Goal: Find specific page/section: Find specific page/section

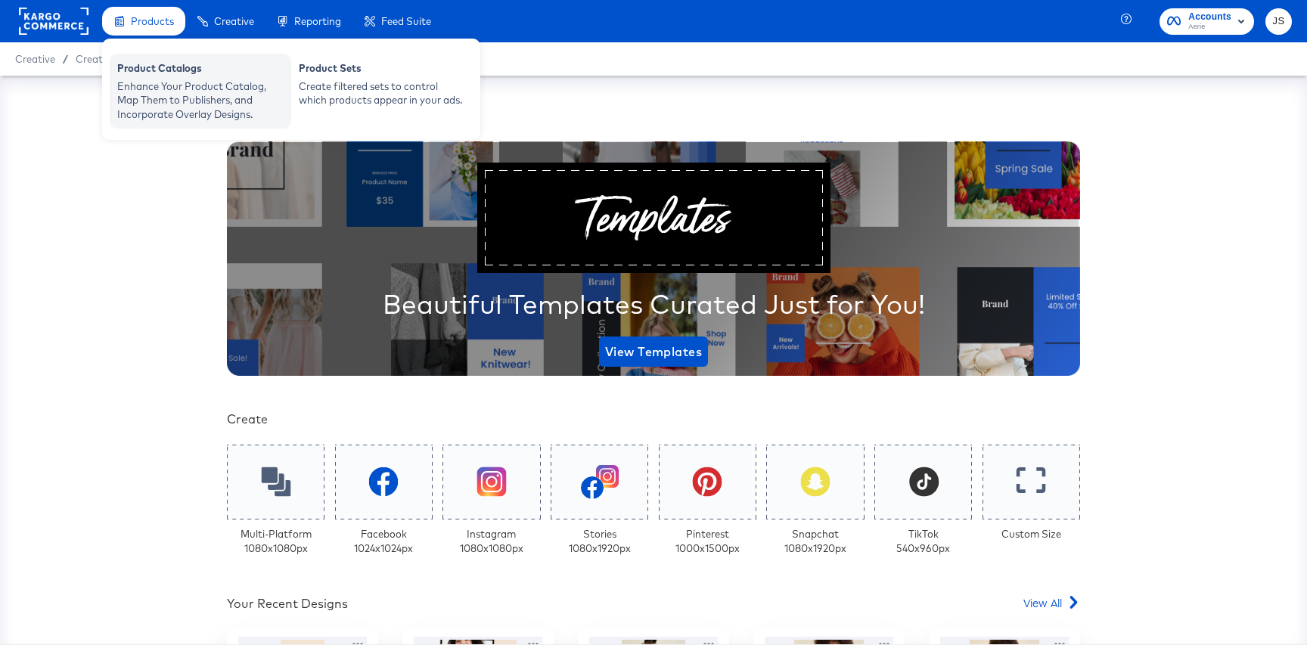
click at [170, 73] on div "Product Catalogs" at bounding box center [200, 70] width 166 height 18
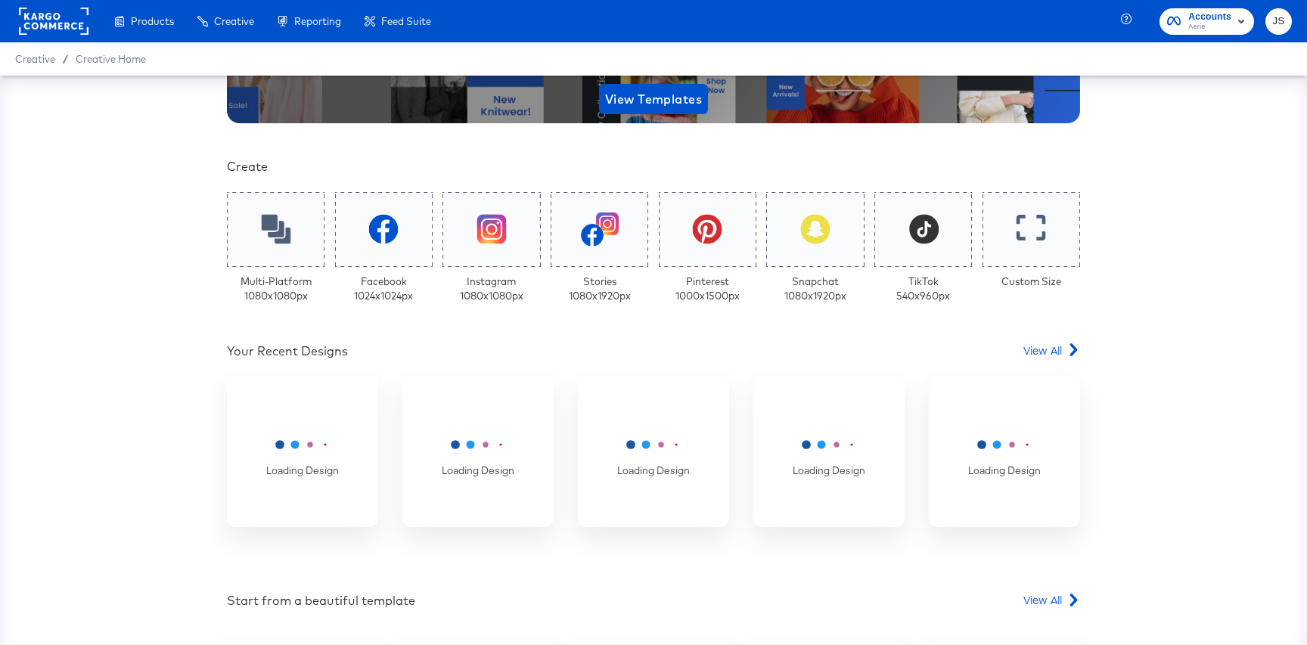
scroll to position [314, 0]
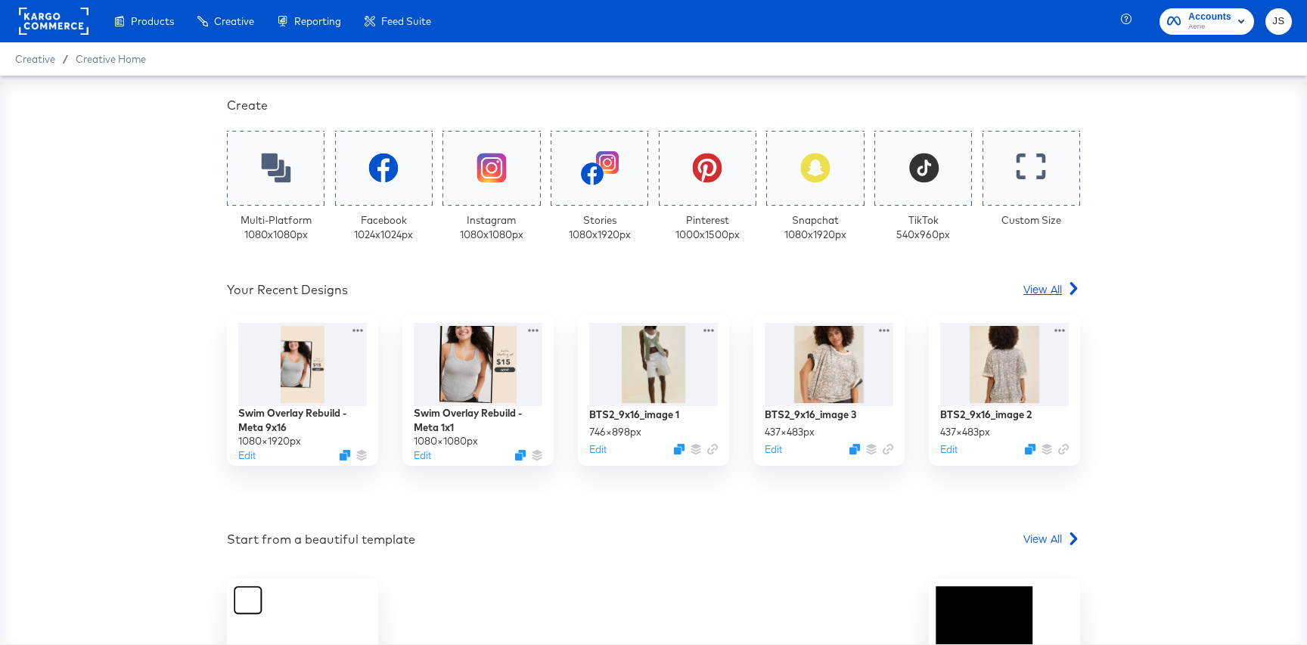
click at [1052, 297] on link "View All" at bounding box center [1051, 292] width 57 height 22
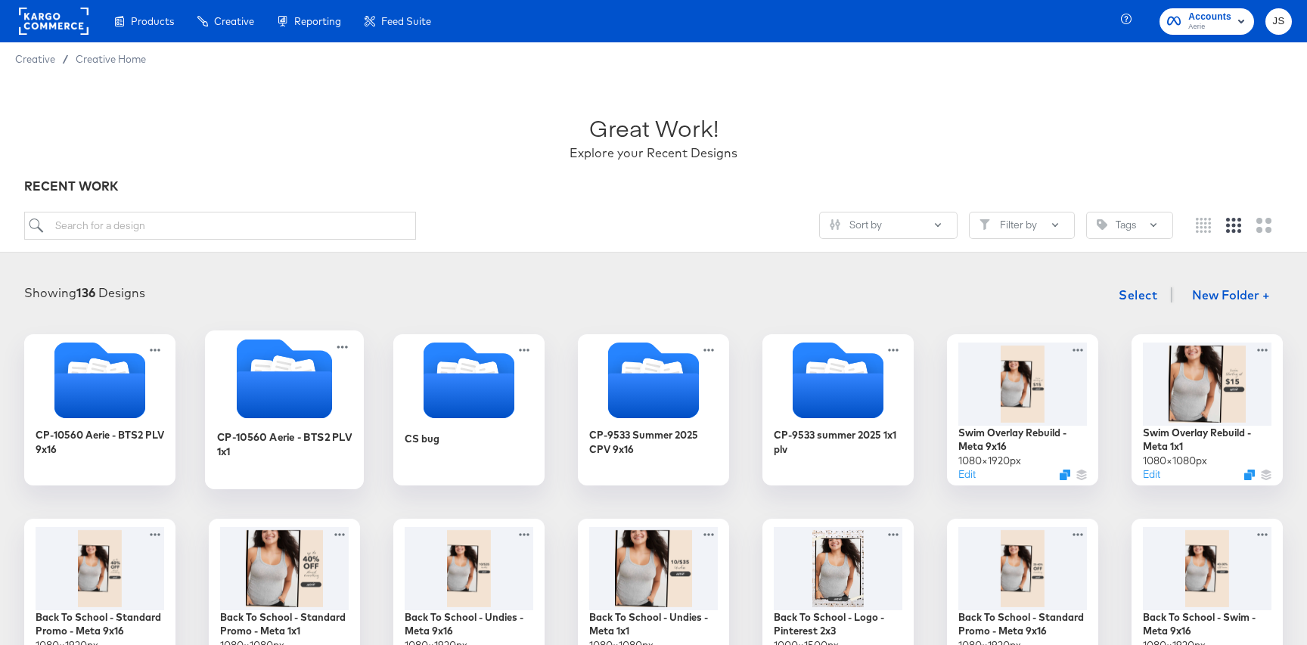
click at [287, 405] on icon "Folder" at bounding box center [284, 394] width 95 height 47
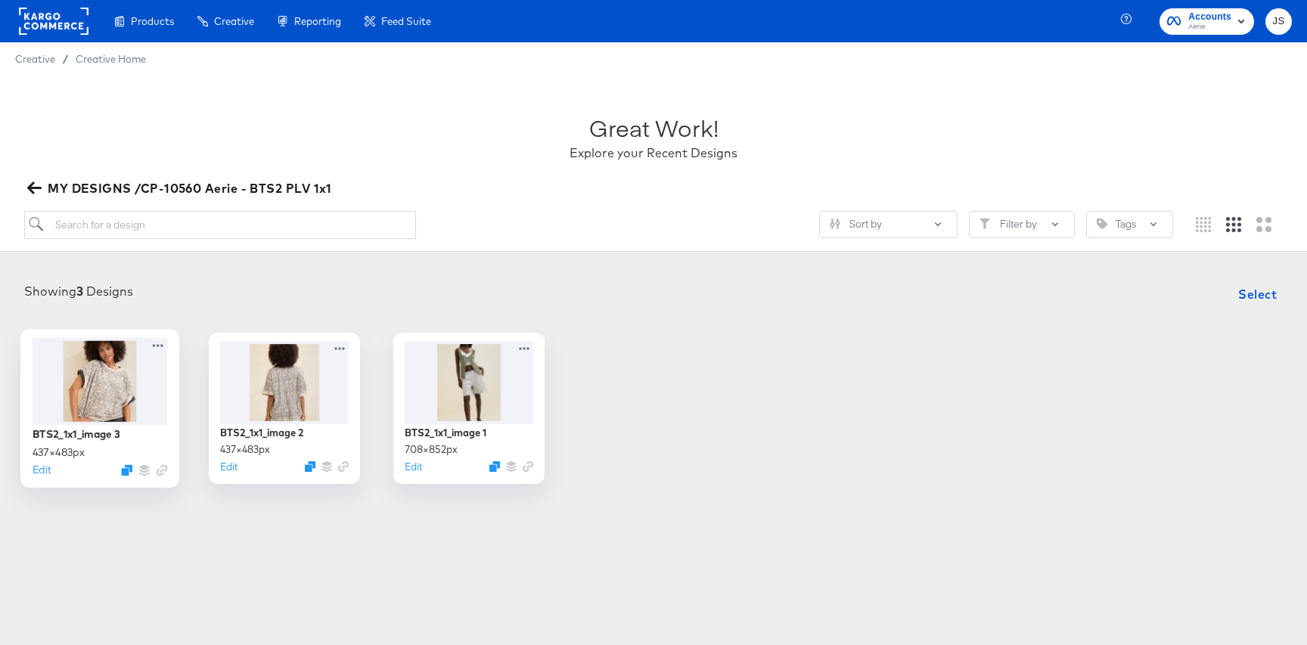
click at [101, 386] on div at bounding box center [100, 380] width 135 height 87
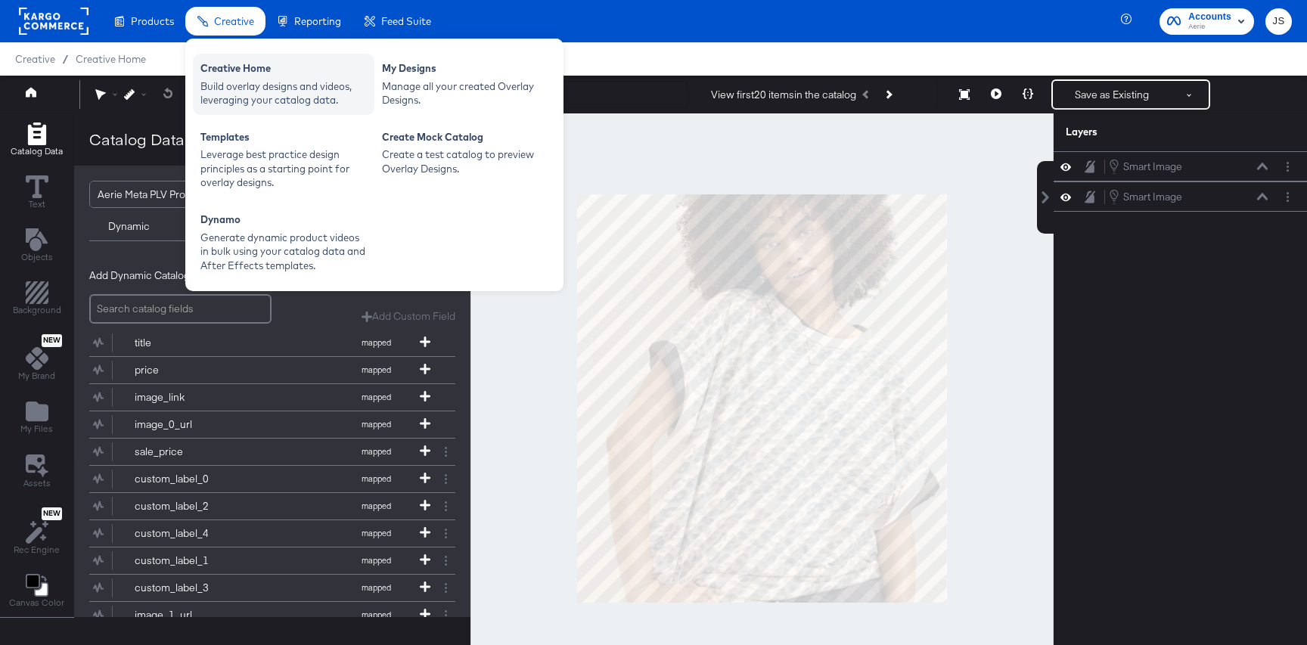
click at [290, 109] on div "Creative Home Build overlay designs and videos, leveraging your catalog data." at bounding box center [284, 84] width 182 height 61
click at [247, 83] on div "Build overlay designs and videos, leveraging your catalog data." at bounding box center [283, 93] width 166 height 28
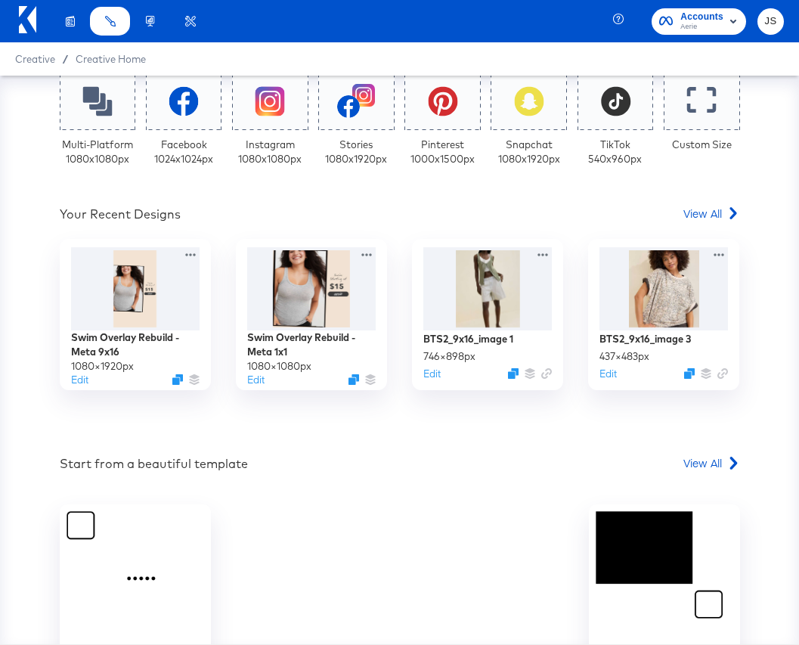
scroll to position [278, 0]
